Goal: Task Accomplishment & Management: Use online tool/utility

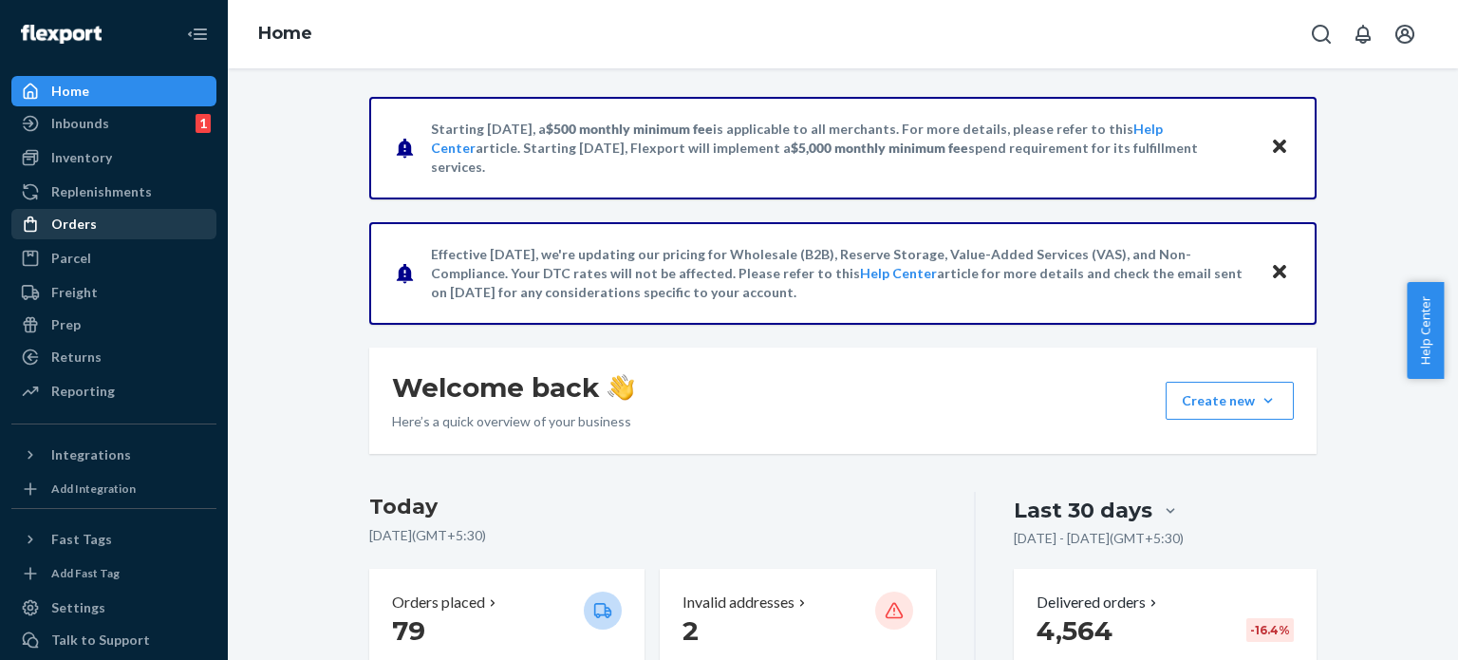
click at [106, 212] on div "Orders" at bounding box center [113, 224] width 201 height 27
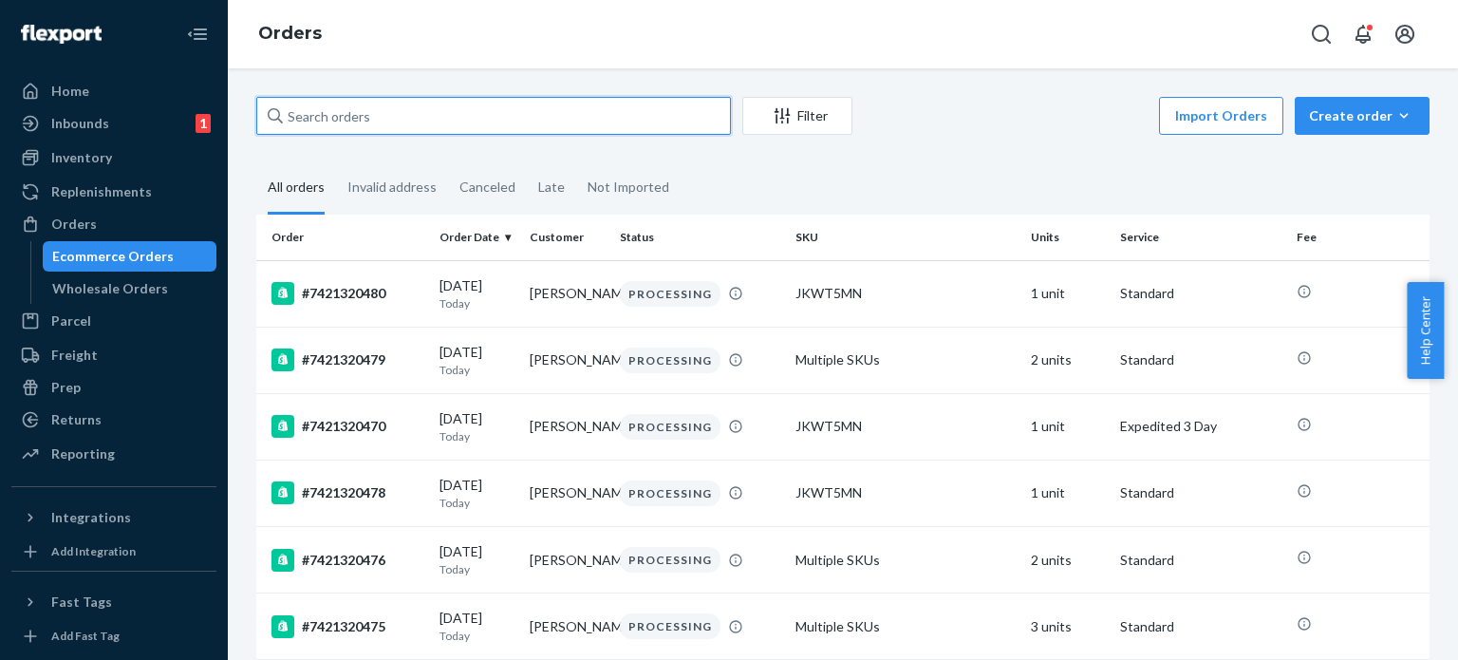
click at [376, 121] on input "text" at bounding box center [493, 116] width 474 height 38
paste input "#7421319028"
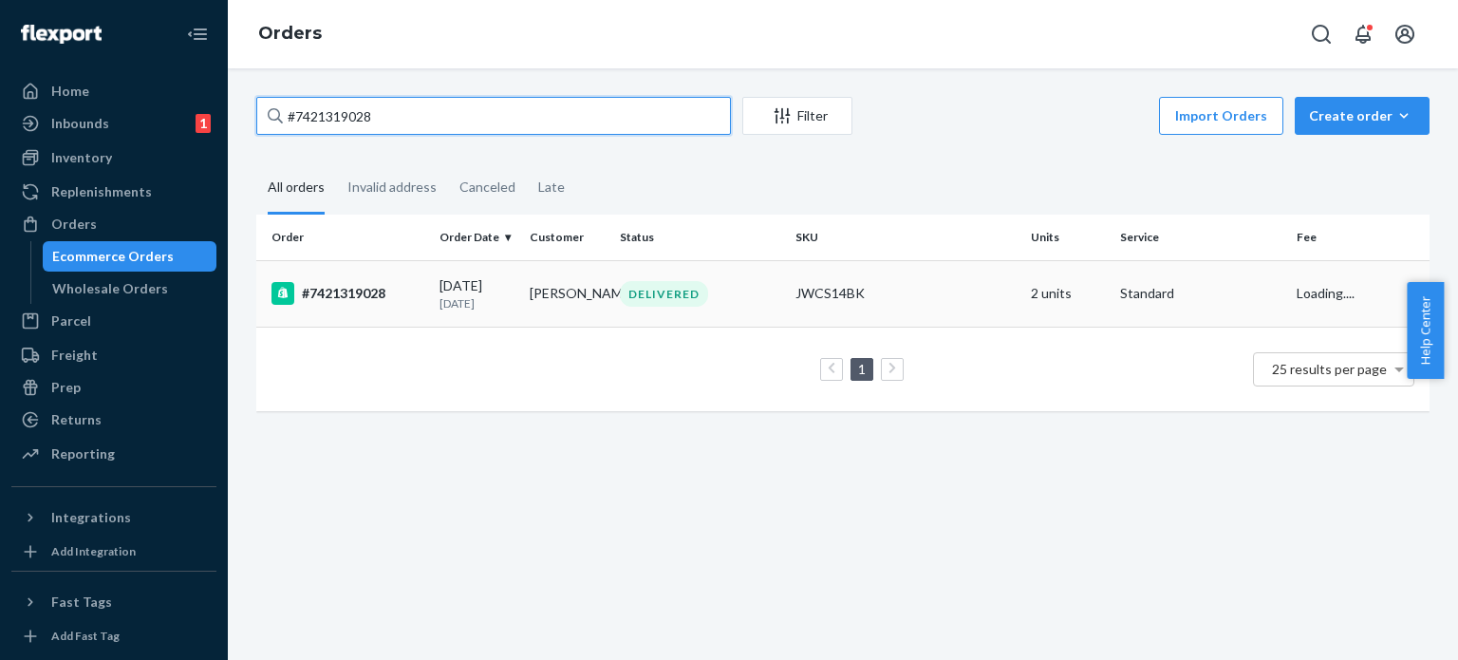
type input "#7421319028"
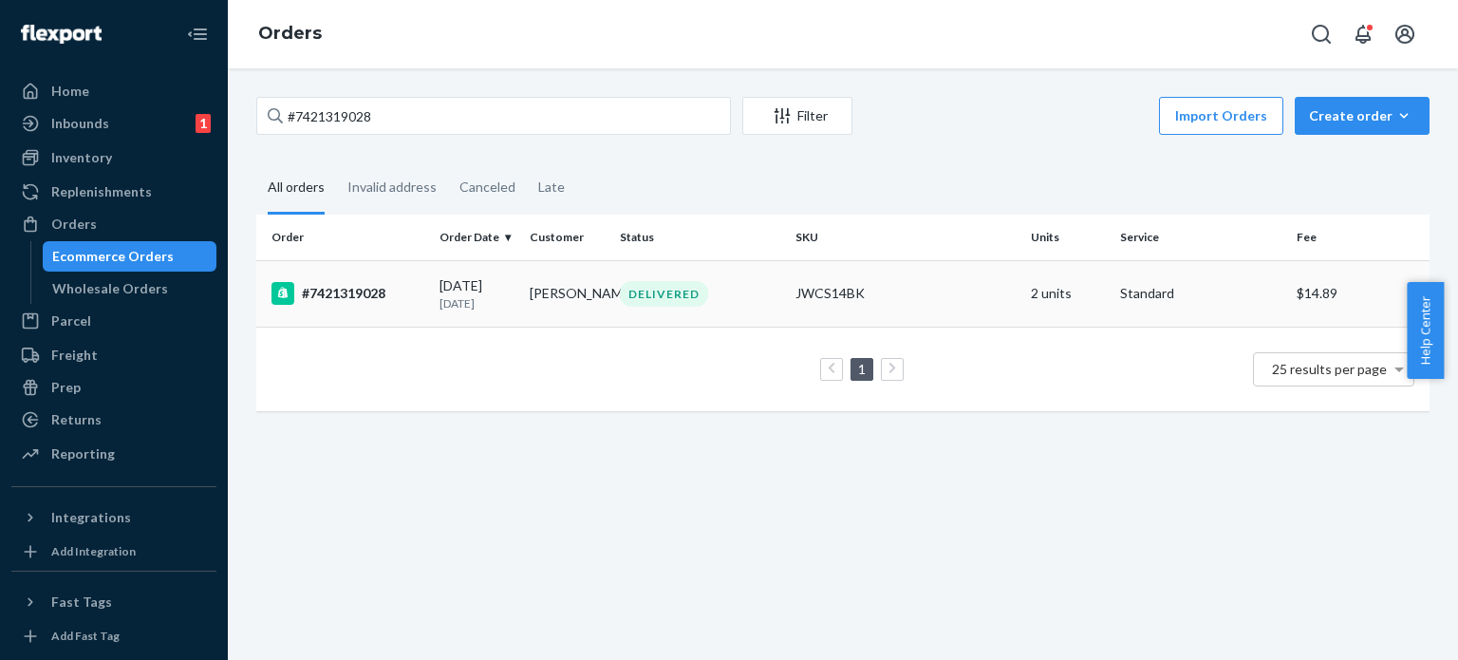
click at [481, 299] on p "[DATE]" at bounding box center [476, 303] width 75 height 16
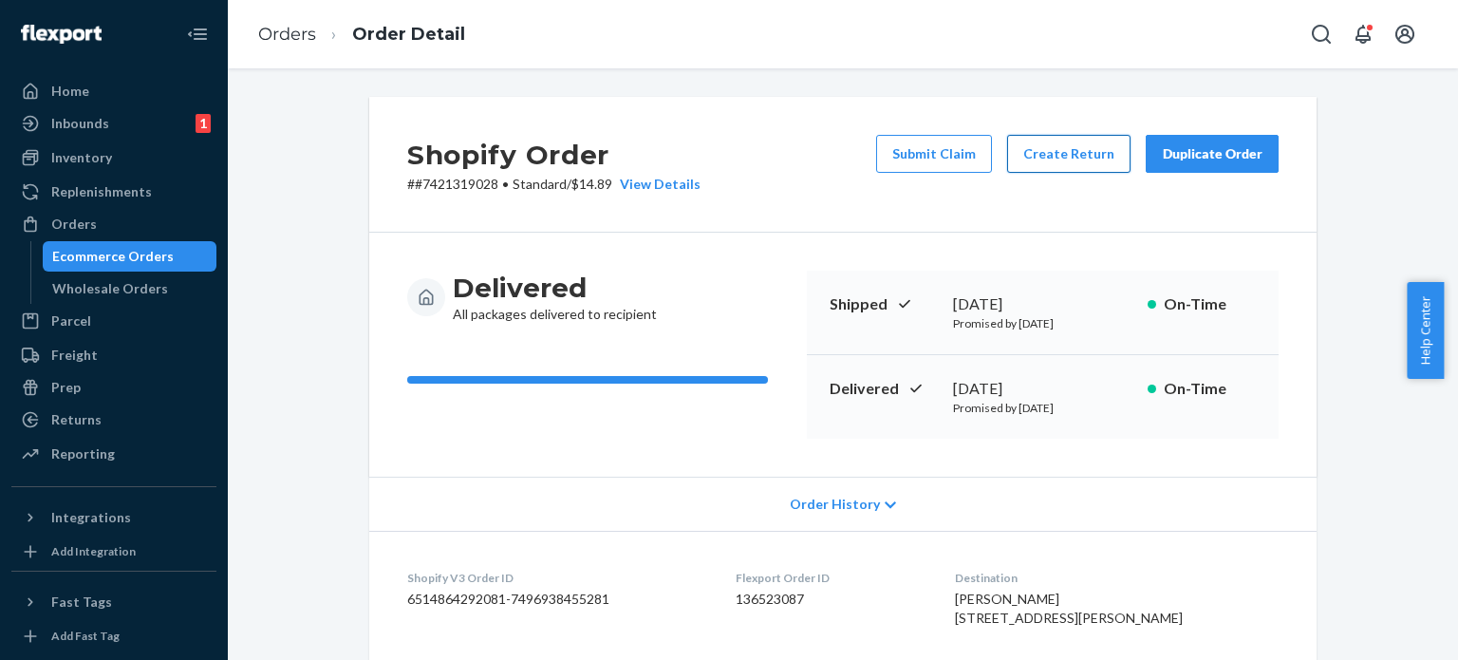
click at [1074, 158] on button "Create Return" at bounding box center [1068, 154] width 123 height 38
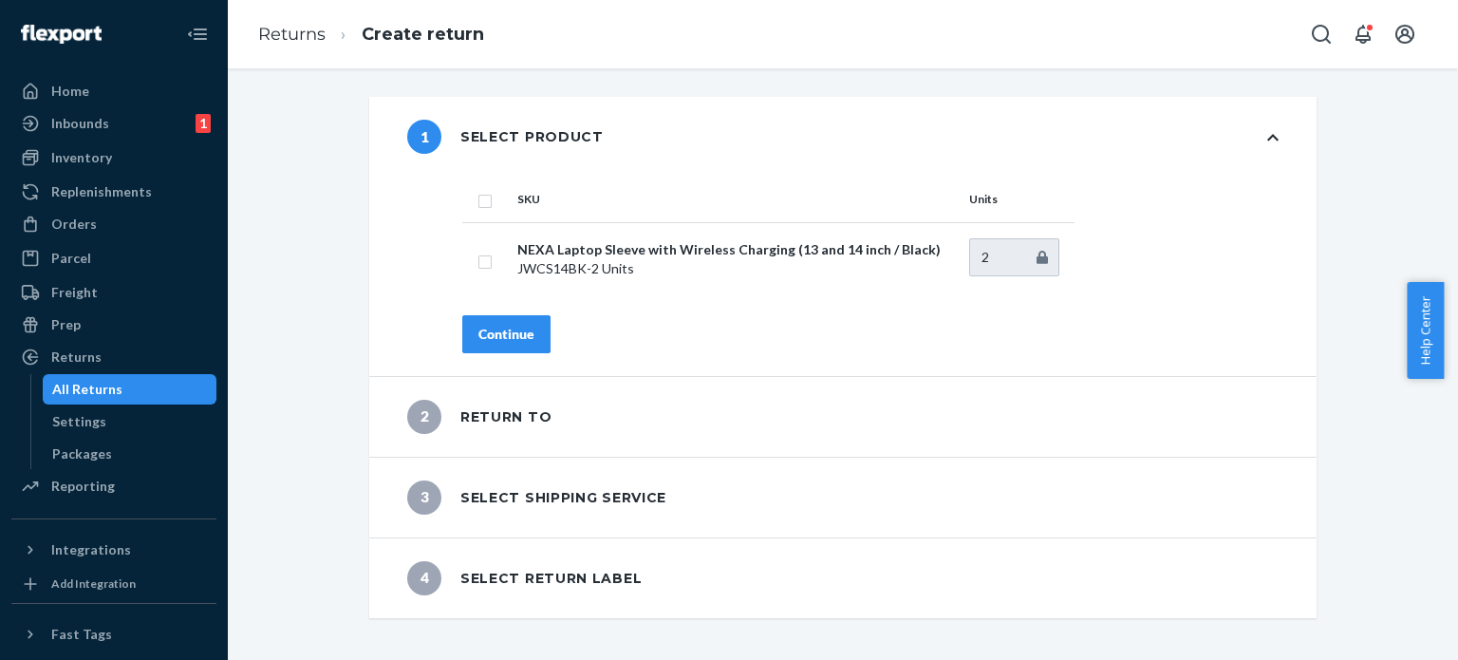
click at [477, 200] on input "checkbox" at bounding box center [484, 199] width 15 height 20
checkbox input "true"
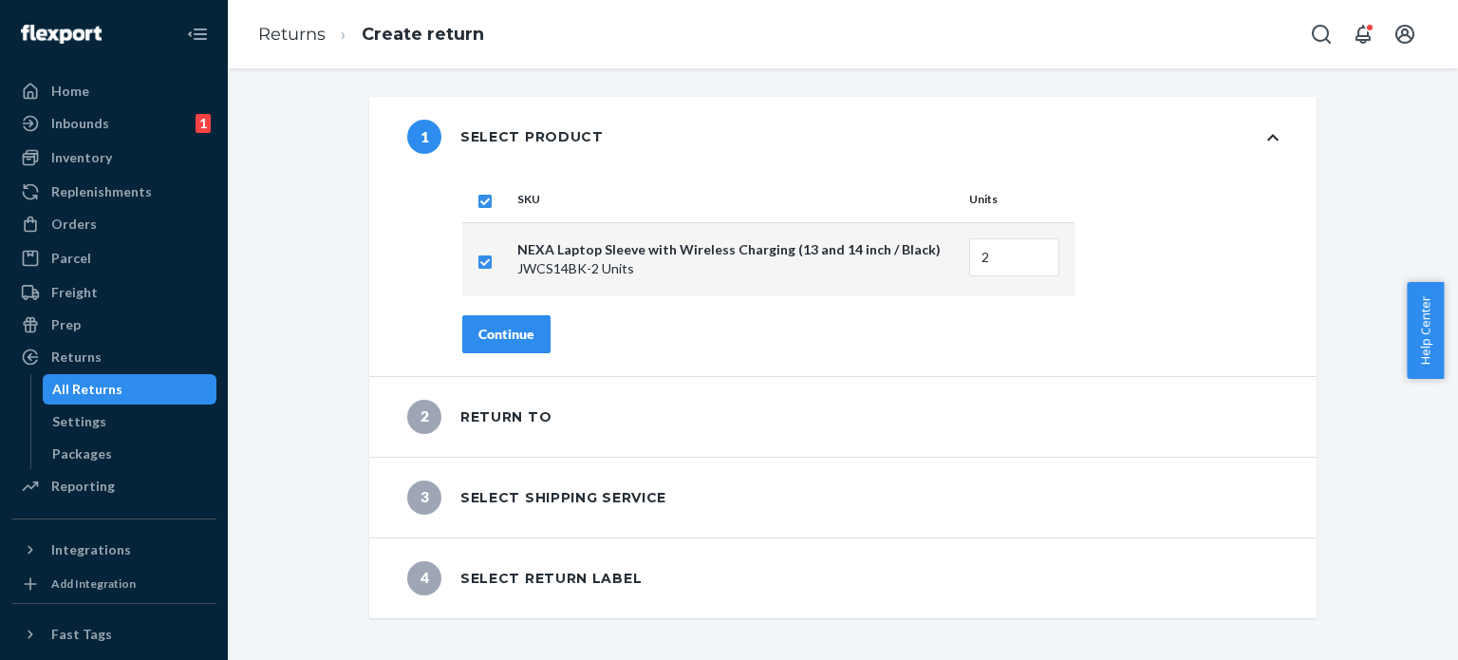
click at [484, 333] on div "Continue" at bounding box center [506, 334] width 56 height 19
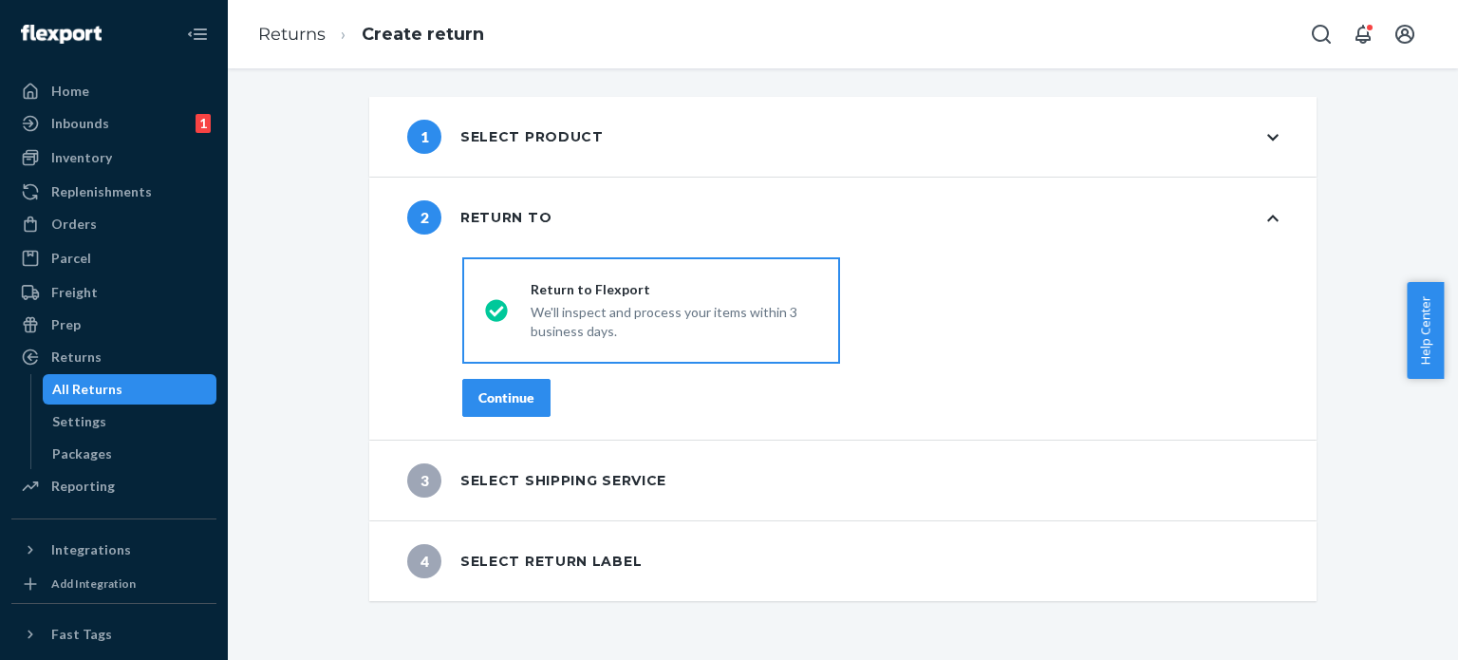
click at [503, 398] on div "Continue" at bounding box center [506, 397] width 56 height 19
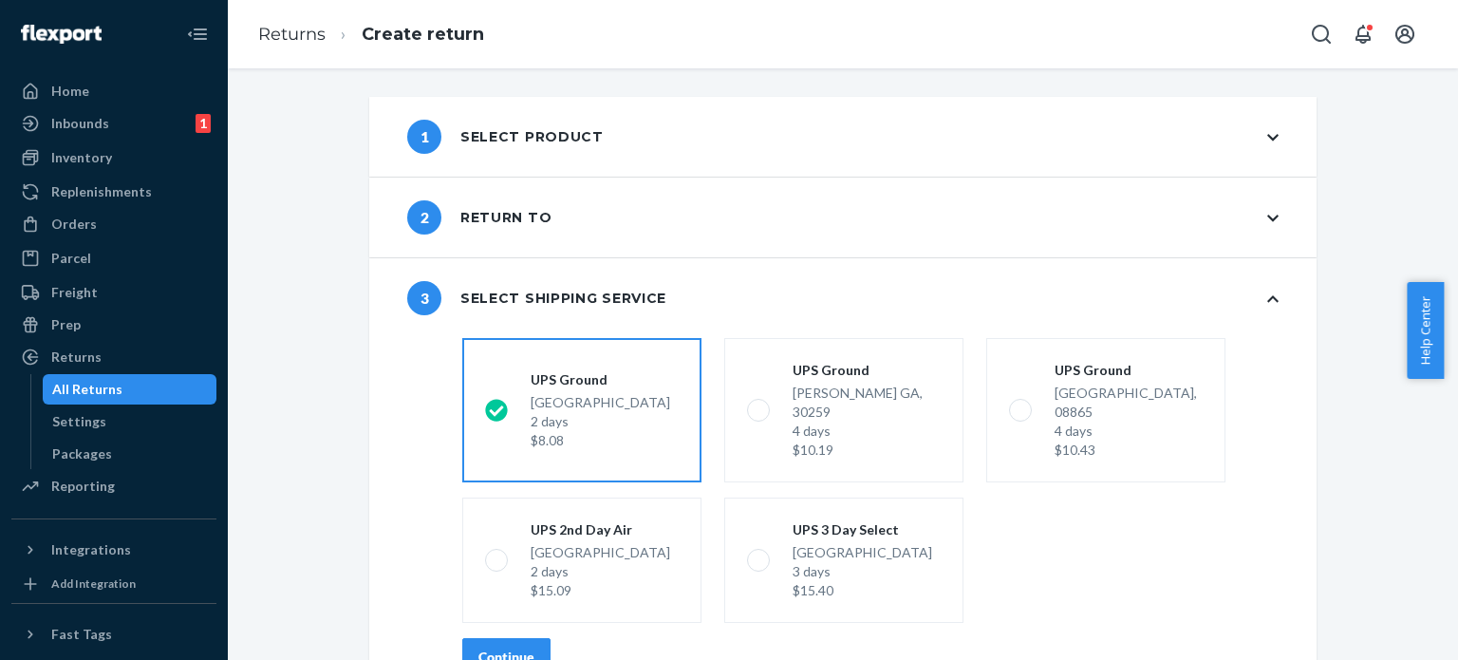
click at [597, 202] on div "2 Return to" at bounding box center [842, 217] width 947 height 80
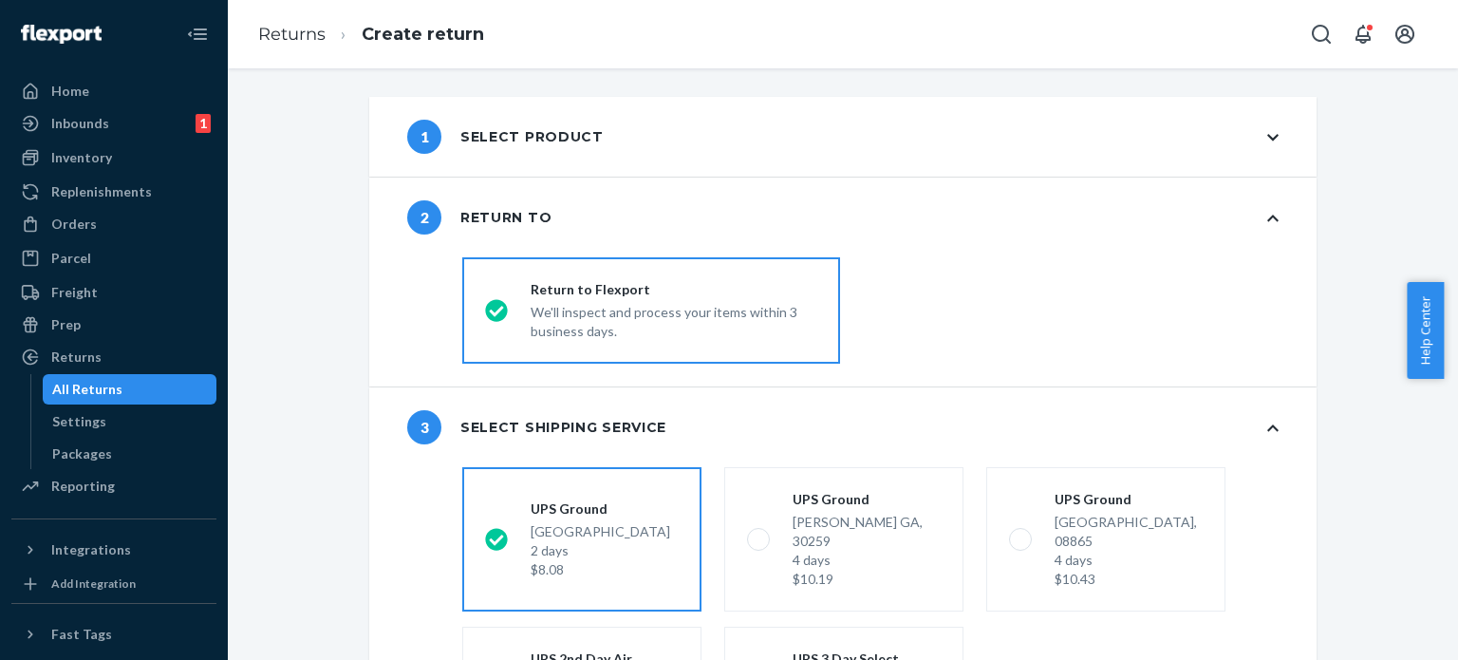
click at [660, 140] on div "1 Select product" at bounding box center [842, 137] width 947 height 80
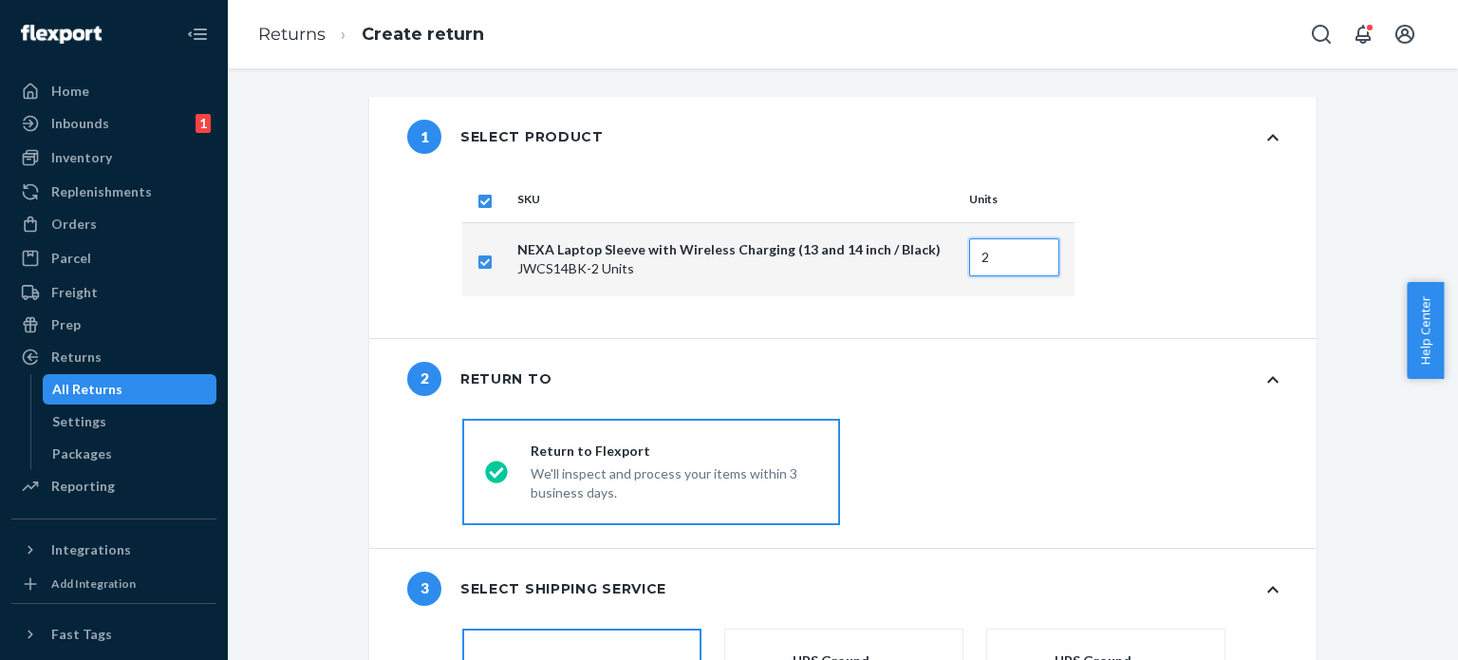
click at [1031, 256] on input "2" at bounding box center [1014, 257] width 90 height 38
type input "1"
click at [1031, 262] on input "1" at bounding box center [1014, 257] width 90 height 38
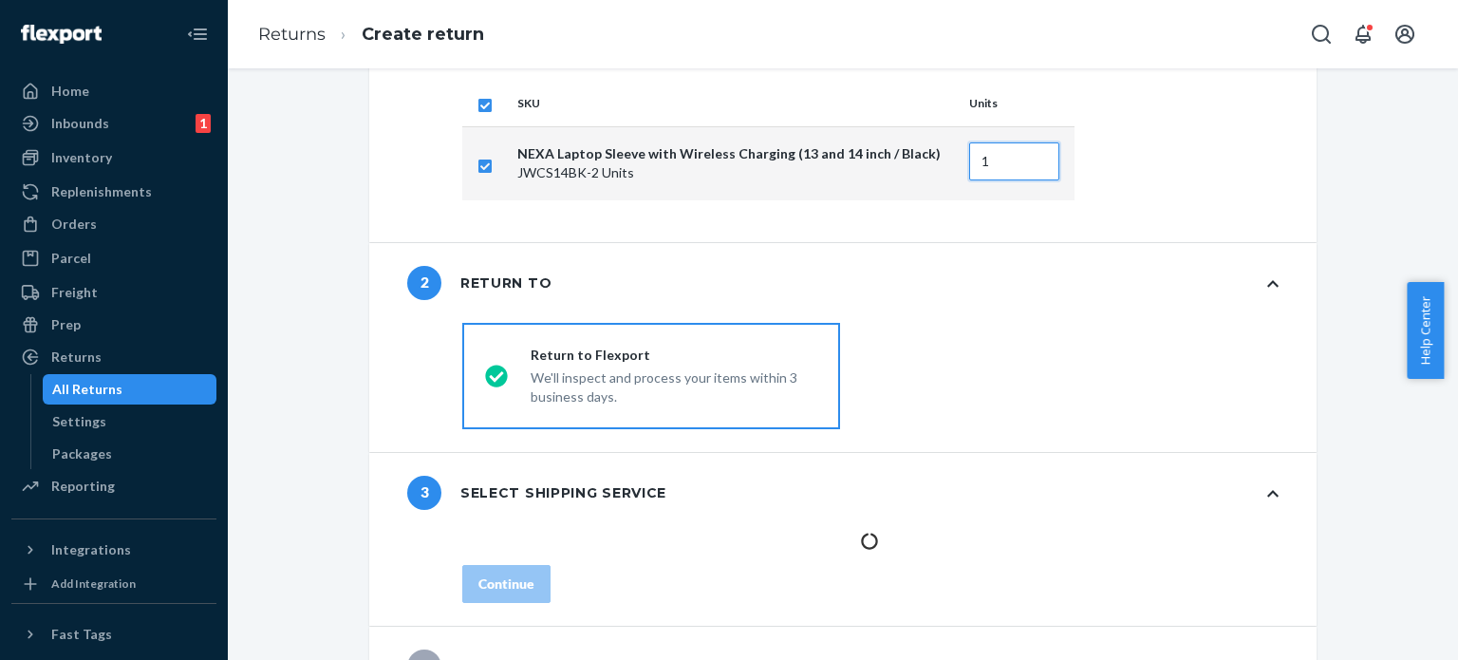
scroll to position [140, 0]
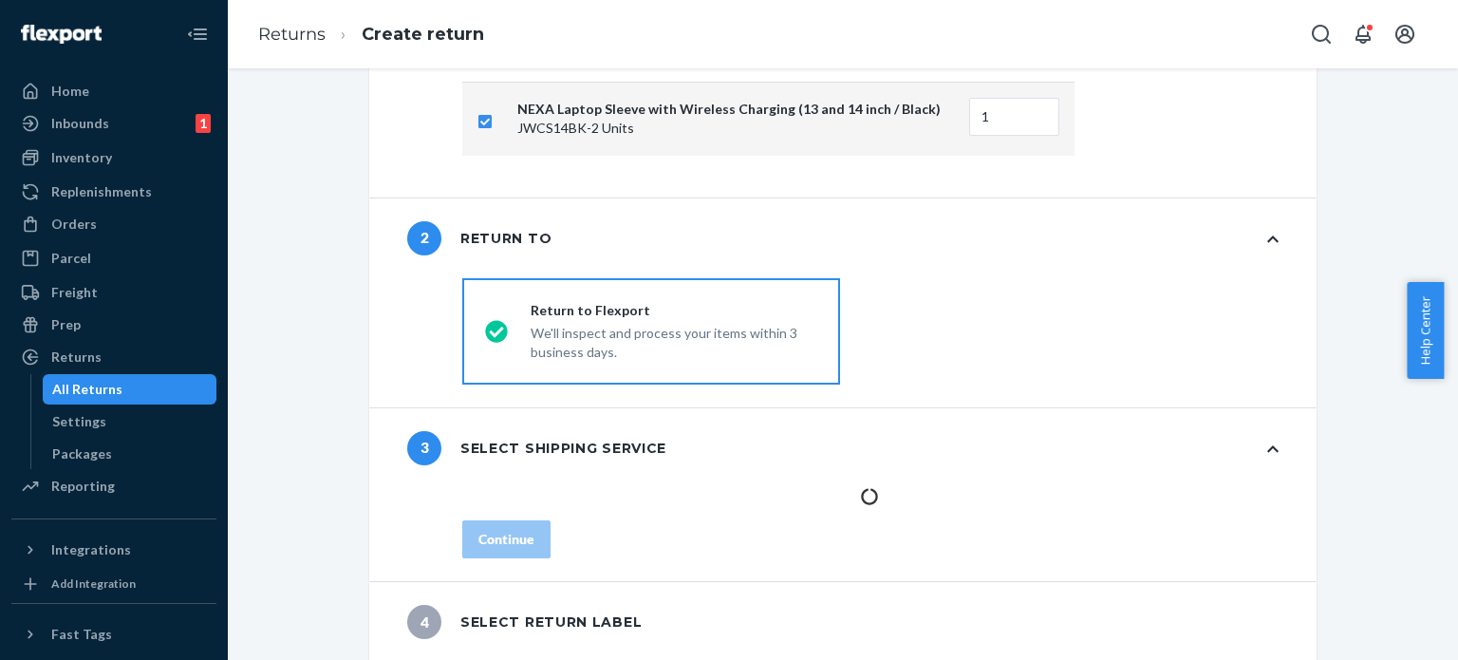
click at [642, 444] on div "3 Select shipping service" at bounding box center [536, 448] width 259 height 34
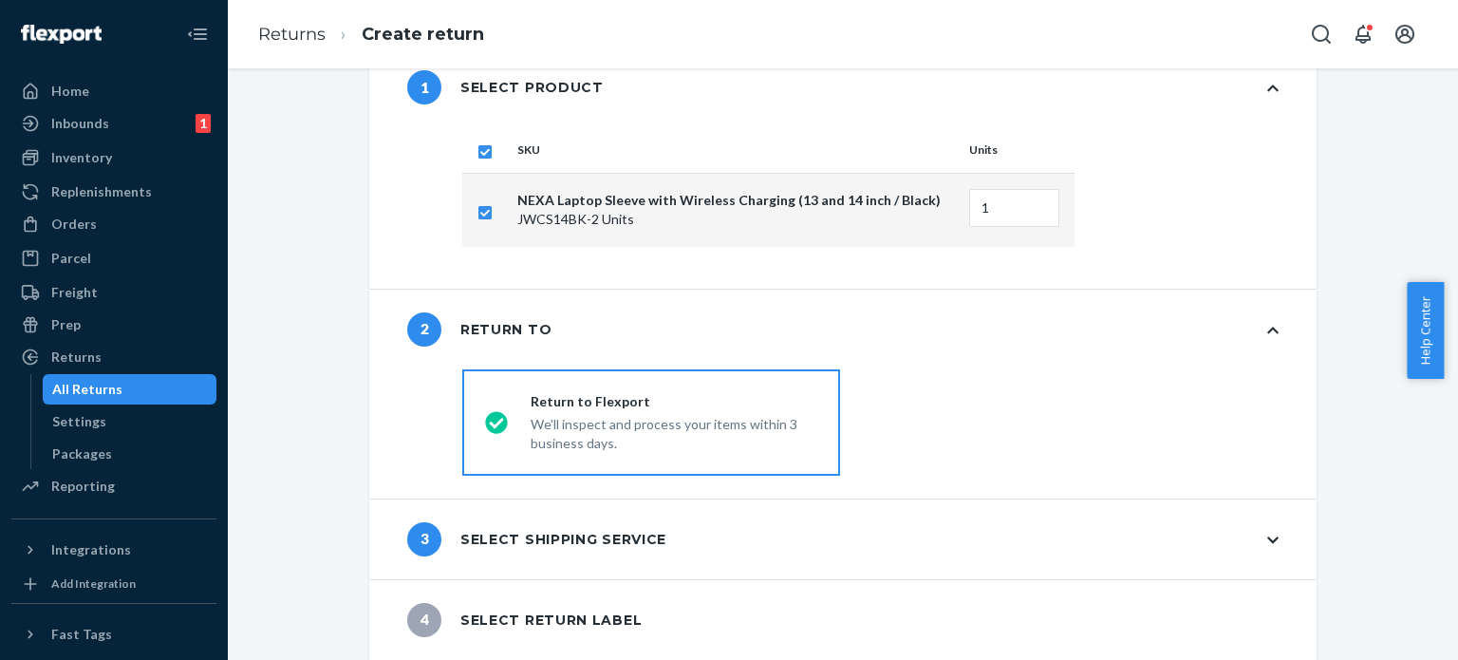
scroll to position [47, 0]
click at [528, 545] on div "3 Select shipping service" at bounding box center [536, 541] width 259 height 34
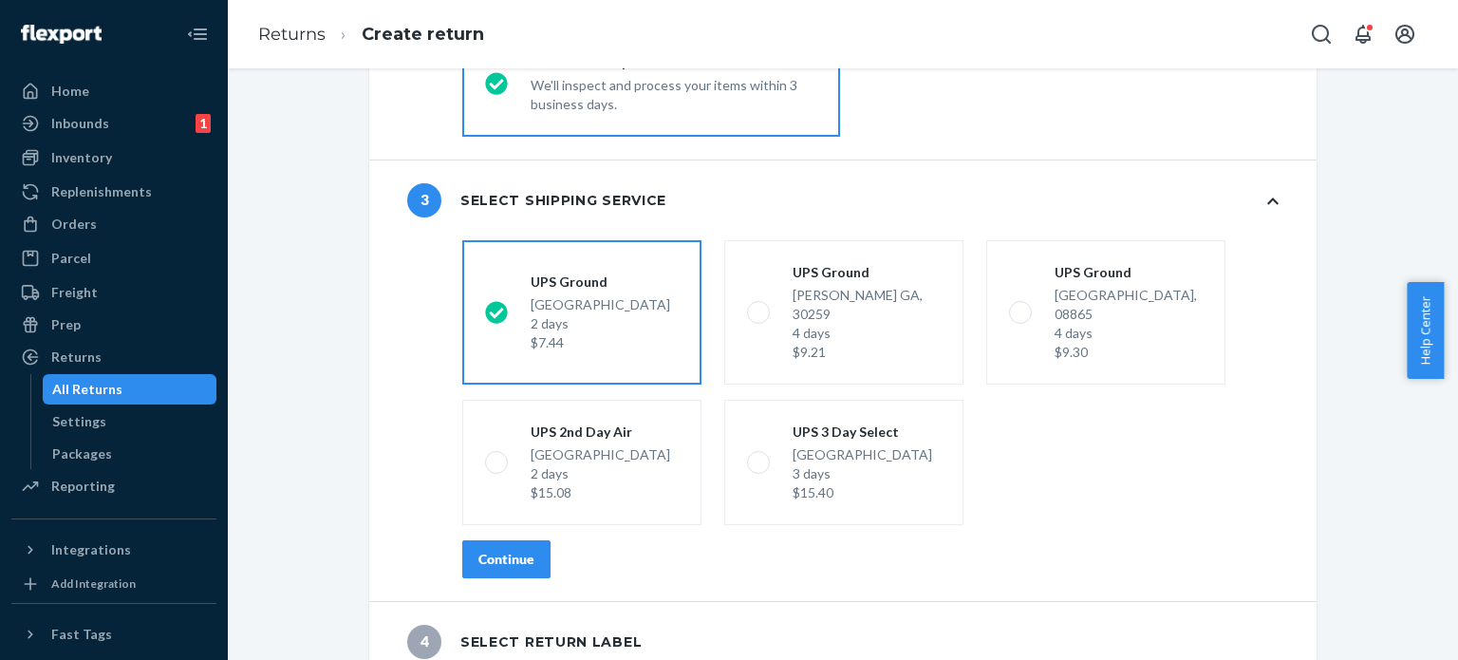
click at [494, 549] on div "Continue" at bounding box center [506, 558] width 56 height 19
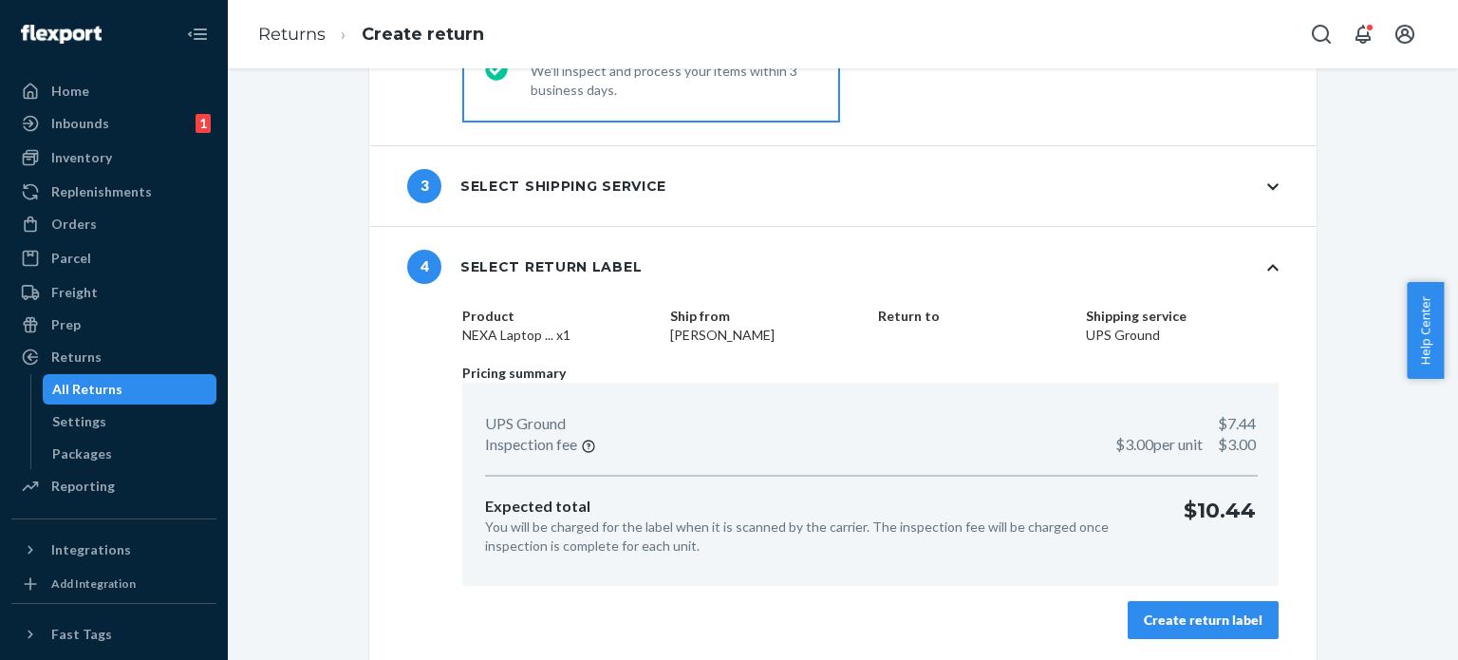
click at [1204, 610] on div "Create return label" at bounding box center [1203, 619] width 119 height 19
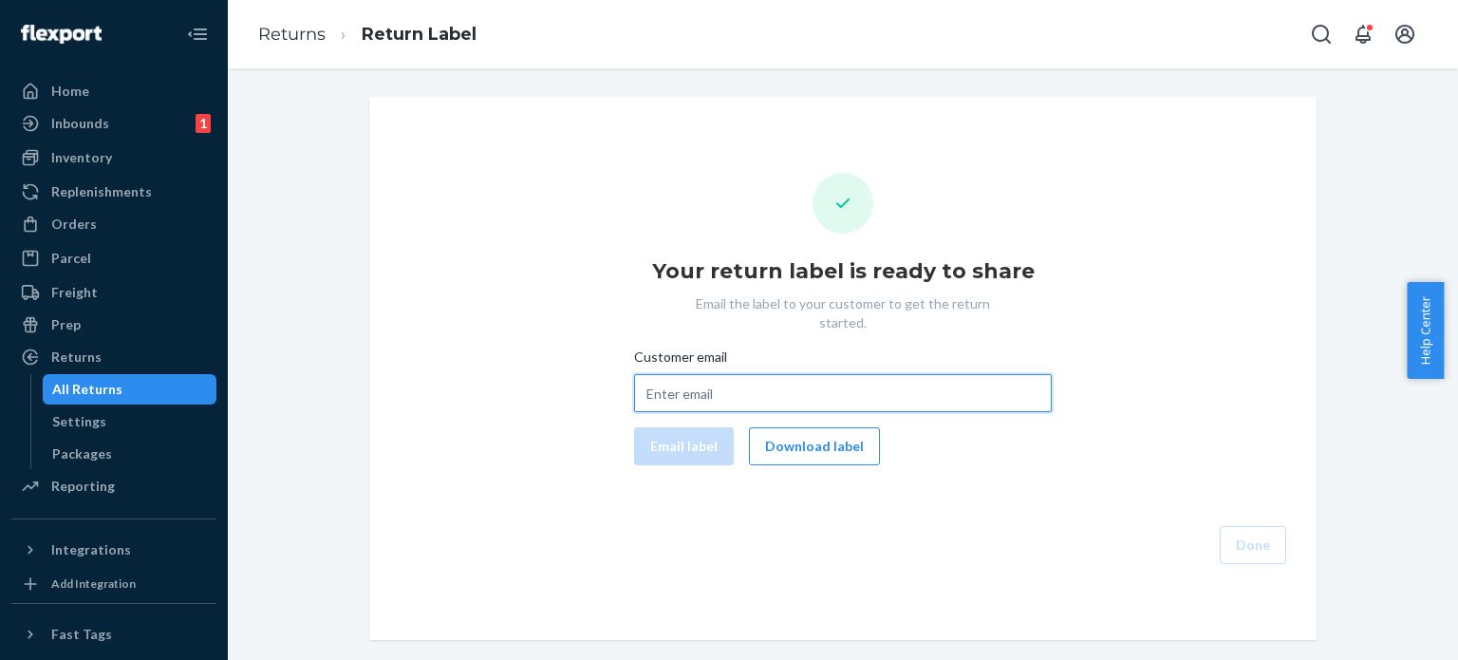
click at [691, 374] on input "Customer email" at bounding box center [843, 393] width 418 height 38
paste input "[EMAIL_ADDRESS][DOMAIN_NAME]"
type input "[EMAIL_ADDRESS][DOMAIN_NAME]"
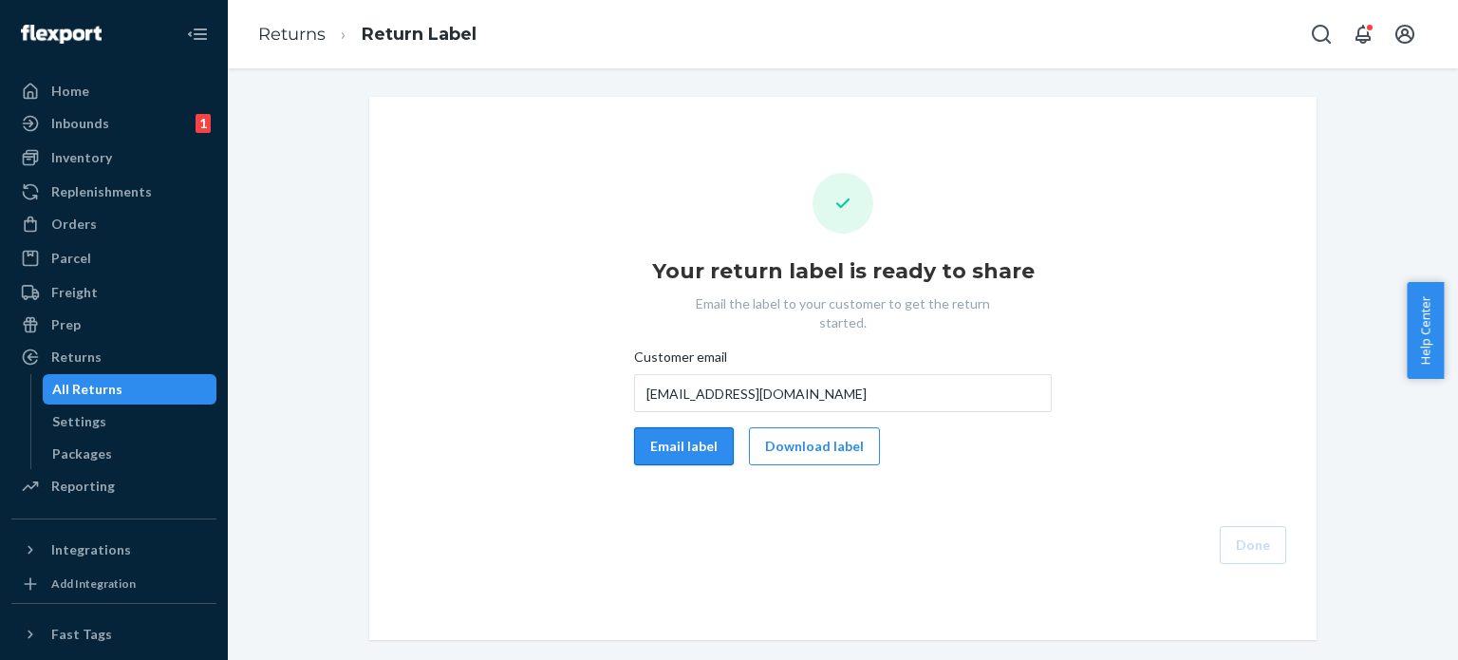
click at [663, 427] on button "Email label" at bounding box center [684, 446] width 100 height 38
click at [843, 427] on button "Download label" at bounding box center [814, 446] width 131 height 38
